Goal: Obtain resource: Obtain resource

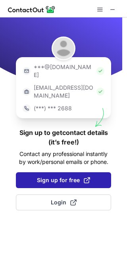
click at [74, 177] on span "Sign up for free" at bounding box center [63, 181] width 53 height 8
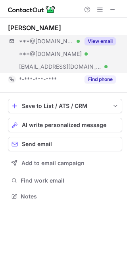
scroll to position [191, 127]
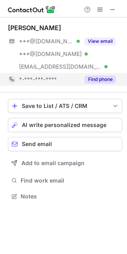
click at [105, 82] on button "Find phone" at bounding box center [100, 80] width 31 height 8
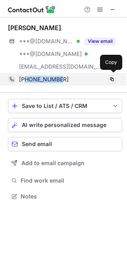
drag, startPoint x: 72, startPoint y: 78, endPoint x: 26, endPoint y: 78, distance: 46.1
click at [26, 78] on div "+14143338003" at bounding box center [67, 79] width 97 height 7
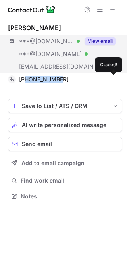
copy span "4143338003"
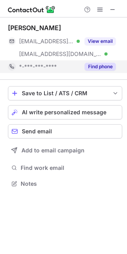
scroll to position [179, 127]
click at [101, 66] on button "Find phone" at bounding box center [100, 67] width 31 height 8
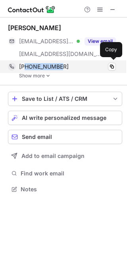
drag, startPoint x: 64, startPoint y: 66, endPoint x: 26, endPoint y: 66, distance: 37.8
click at [26, 66] on div "+19189822525" at bounding box center [67, 66] width 97 height 7
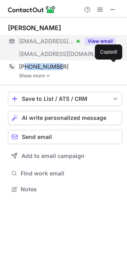
copy span "9189822525"
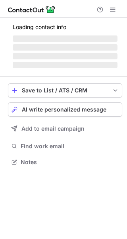
scroll to position [159, 127]
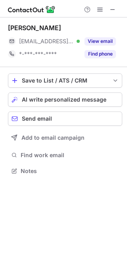
scroll to position [165, 127]
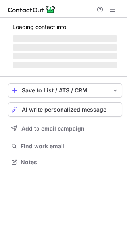
scroll to position [147, 127]
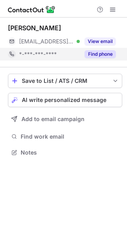
click at [101, 54] on button "Find phone" at bounding box center [100, 54] width 31 height 8
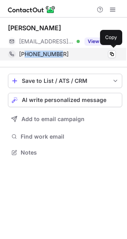
drag, startPoint x: 66, startPoint y: 52, endPoint x: 25, endPoint y: 52, distance: 41.0
click at [25, 52] on div "+18472267629" at bounding box center [67, 53] width 97 height 7
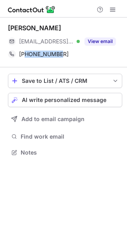
copy span "8472267629"
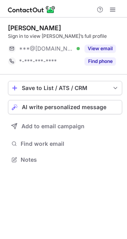
scroll to position [154, 127]
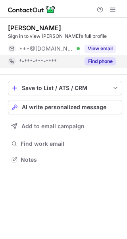
click at [110, 60] on button "Find phone" at bounding box center [100, 61] width 31 height 8
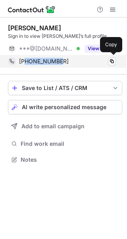
drag, startPoint x: 65, startPoint y: 58, endPoint x: 25, endPoint y: 60, distance: 40.2
click at [25, 60] on div "+16127472371" at bounding box center [67, 61] width 97 height 7
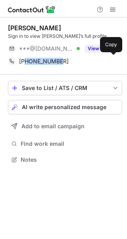
copy span "6127472371"
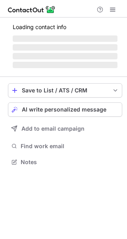
scroll to position [159, 127]
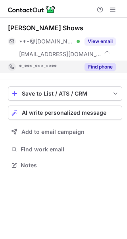
click at [107, 66] on button "Find phone" at bounding box center [100, 67] width 31 height 8
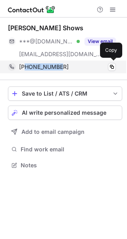
drag, startPoint x: 68, startPoint y: 64, endPoint x: 25, endPoint y: 65, distance: 43.0
click at [25, 65] on div "+16016974403" at bounding box center [67, 66] width 97 height 7
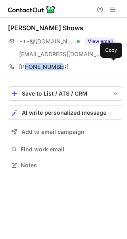
copy span "6016974403"
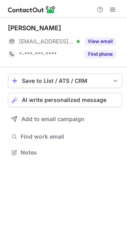
scroll to position [147, 127]
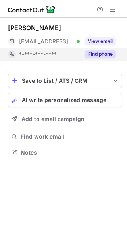
click at [101, 53] on button "Find phone" at bounding box center [100, 54] width 31 height 8
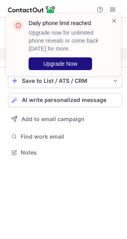
click at [69, 51] on div "Daily phone limit reached Upgrade now for unlimited phone reveals or come back …" at bounding box center [65, 44] width 73 height 51
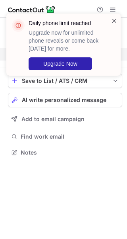
click at [113, 22] on span at bounding box center [114, 21] width 6 height 8
